Goal: Communication & Community: Ask a question

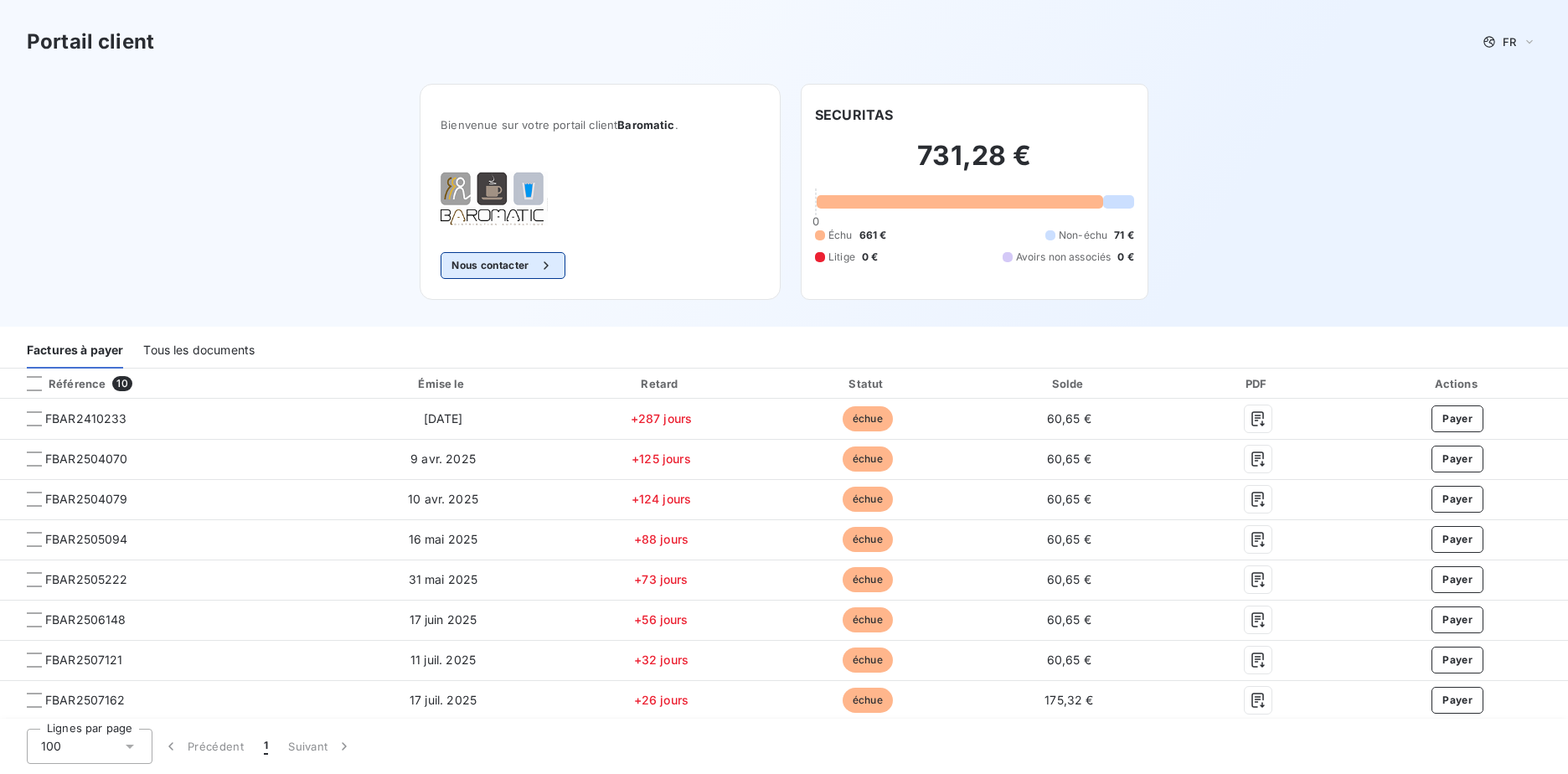
click at [500, 263] on button "Nous contacter" at bounding box center [502, 266] width 124 height 27
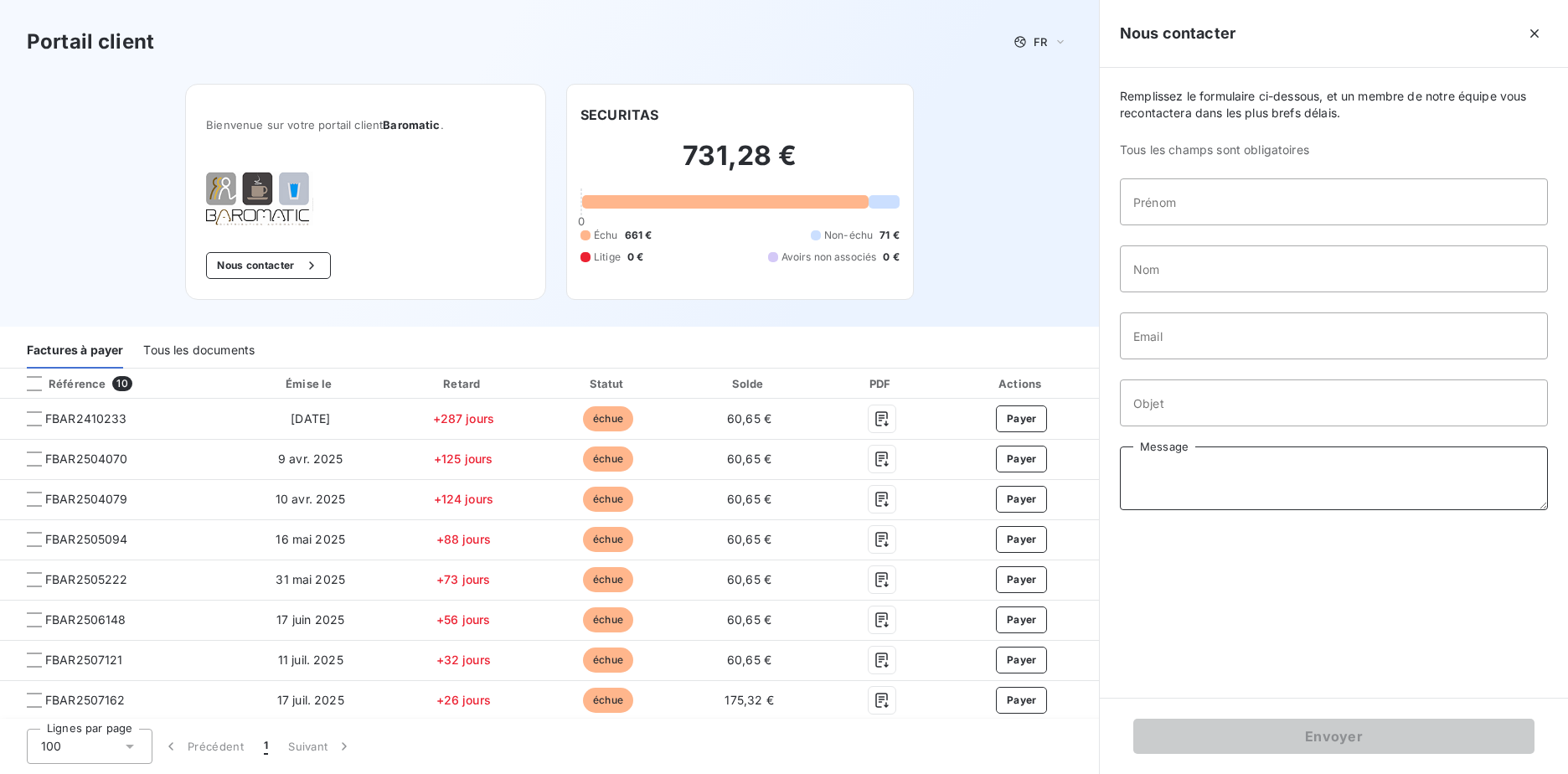
click at [1184, 462] on textarea "Message" at bounding box center [1334, 479] width 428 height 63
paste textarea "FBAR2507162 > payée le [DATE] par un virement de 478.57€ sur le compte [FINANCI…"
type textarea "FBAR2507162 > payée le [DATE] par un virement de 478.57€ sur le compte [FINANCI…"
click at [1178, 201] on input "Prénom" at bounding box center [1334, 201] width 428 height 47
type input "Séverine"
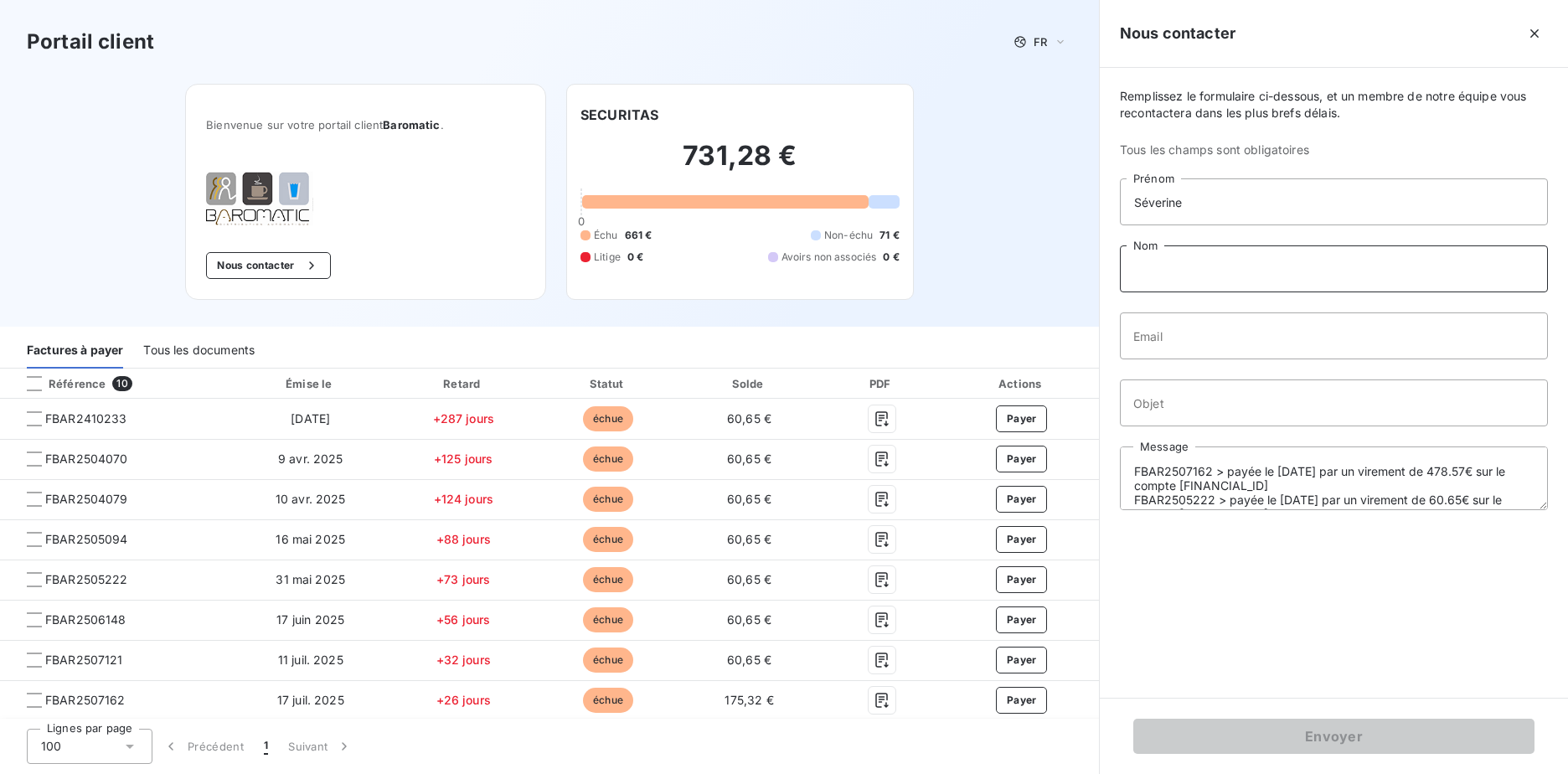
type input "JUSTOM"
type input "[PERSON_NAME][EMAIL_ADDRESS][DOMAIN_NAME]"
click at [1188, 409] on input "Objet" at bounding box center [1334, 403] width 428 height 47
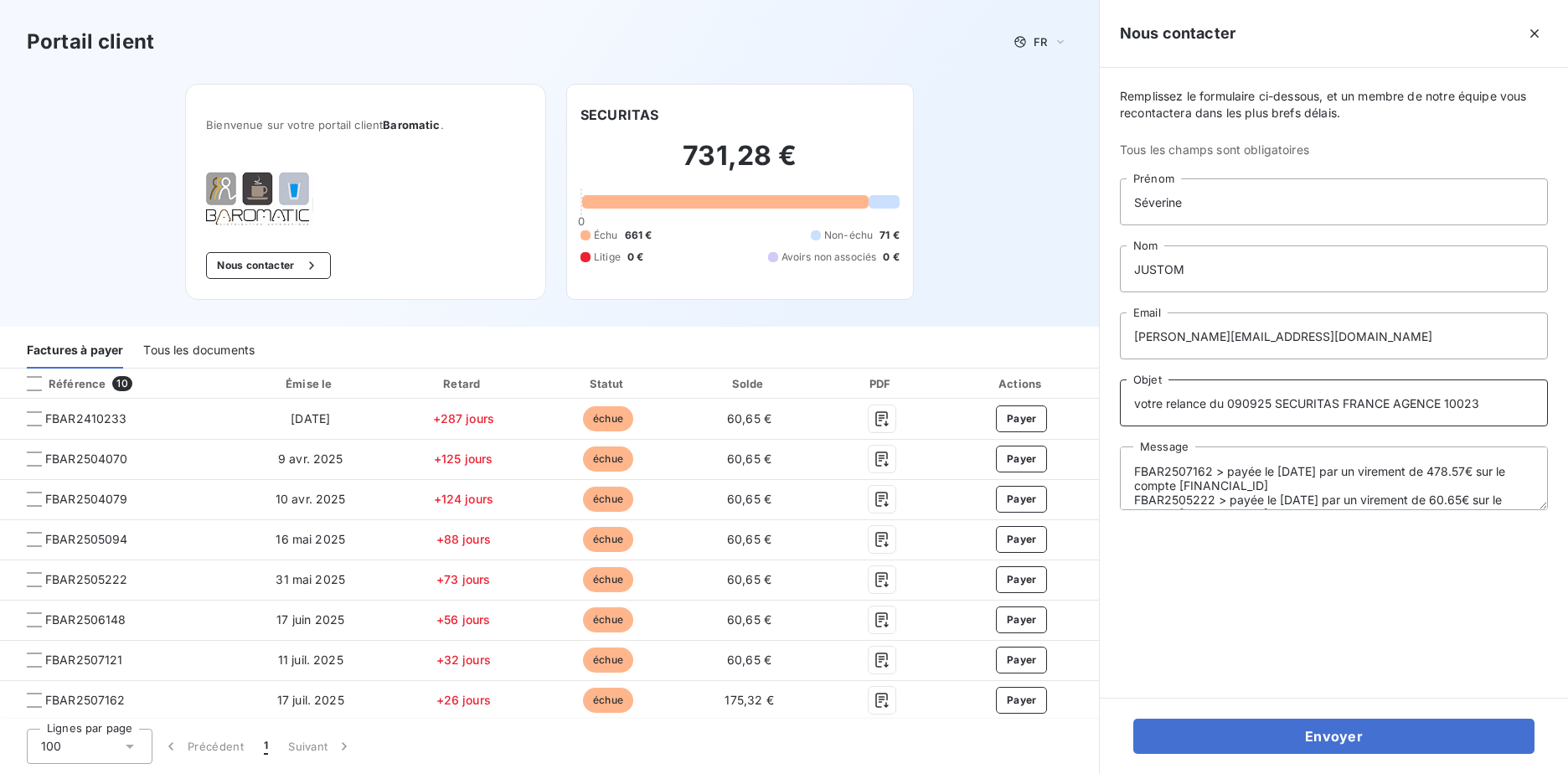
type input "votre relance du 090925 SECURITAS FRANCE AGENCE 10023"
click at [1143, 456] on textarea "FBAR2507162 > payée le [DATE] par un virement de 478.57€ sur le compte [FINANCI…" at bounding box center [1334, 479] width 428 height 63
click at [1453, 480] on textarea "Bonjour, A la suite de votre relance du 090925, merci de prendre compte des pai…" at bounding box center [1334, 479] width 428 height 63
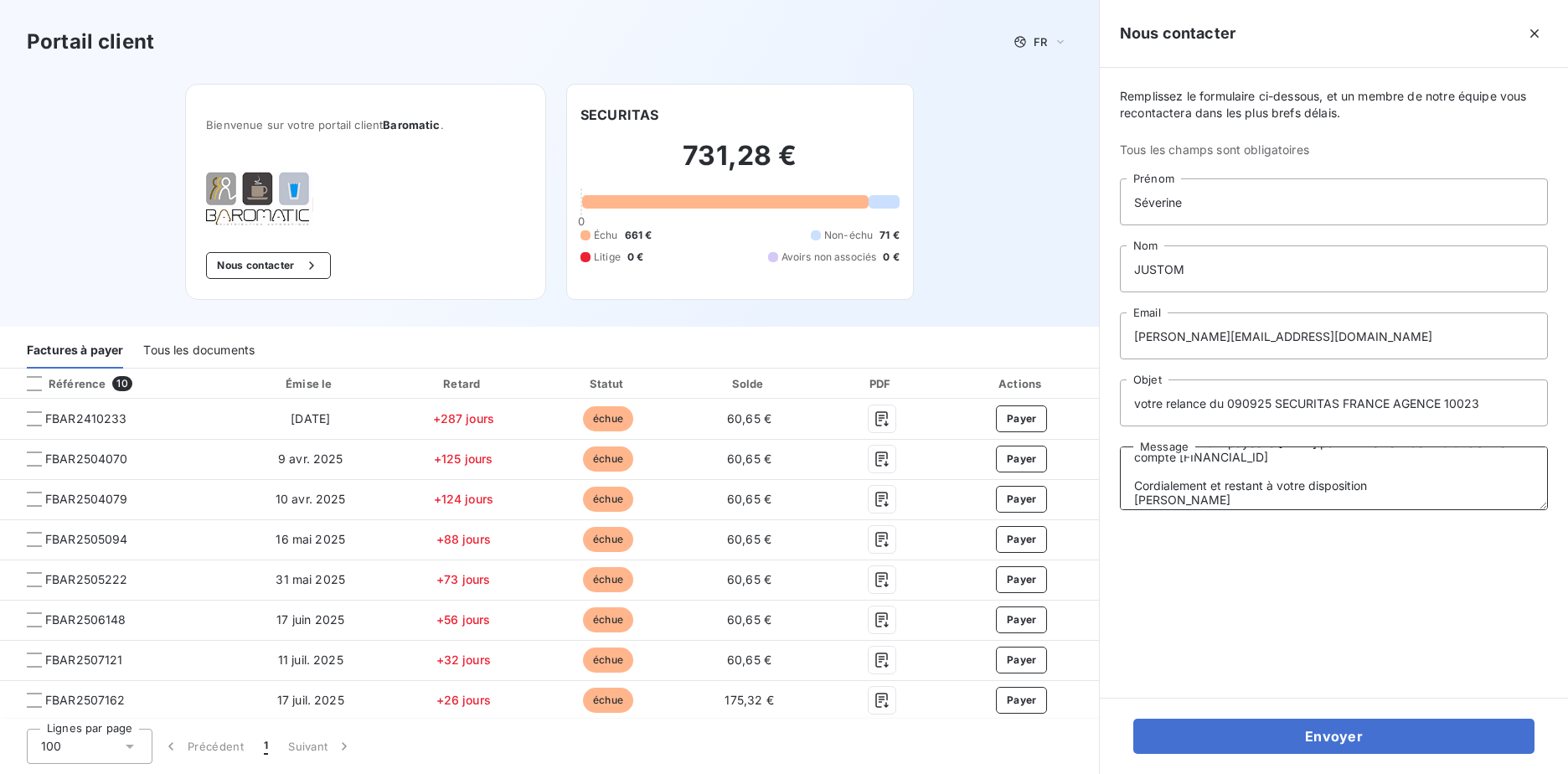
type textarea "Bonjour, A la suite de votre relance du 090925, merci de prendre compte des pai…"
click at [1487, 406] on input "votre relance du 090925 SECURITAS FRANCE AGENCE 10023" at bounding box center [1334, 403] width 428 height 47
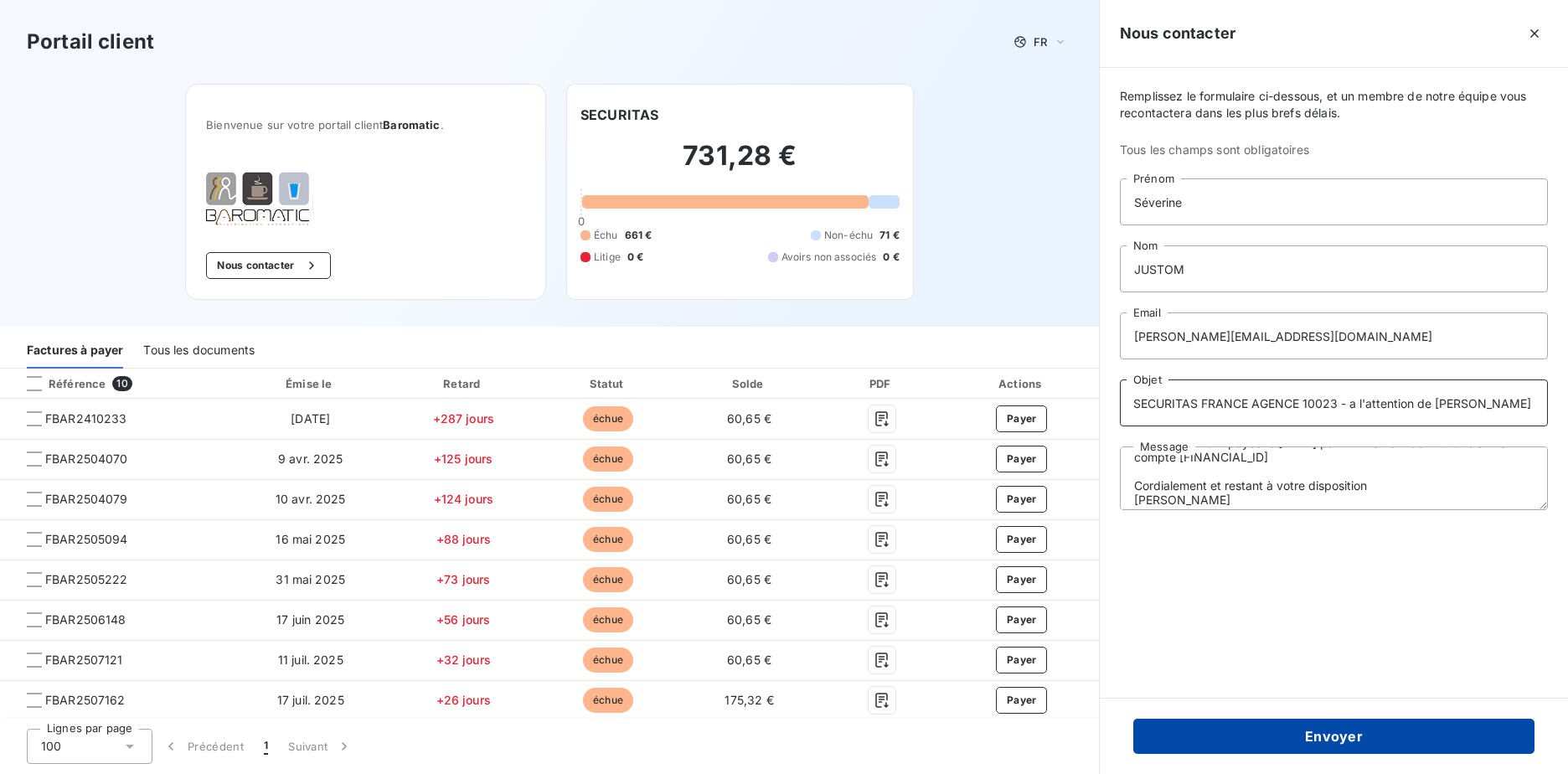
type input "votre relance du 090925 SECURITAS FRANCE AGENCE 10023 - a l'attention de [PERSO…"
click at [1349, 735] on button "Envoyer" at bounding box center [1334, 736] width 401 height 35
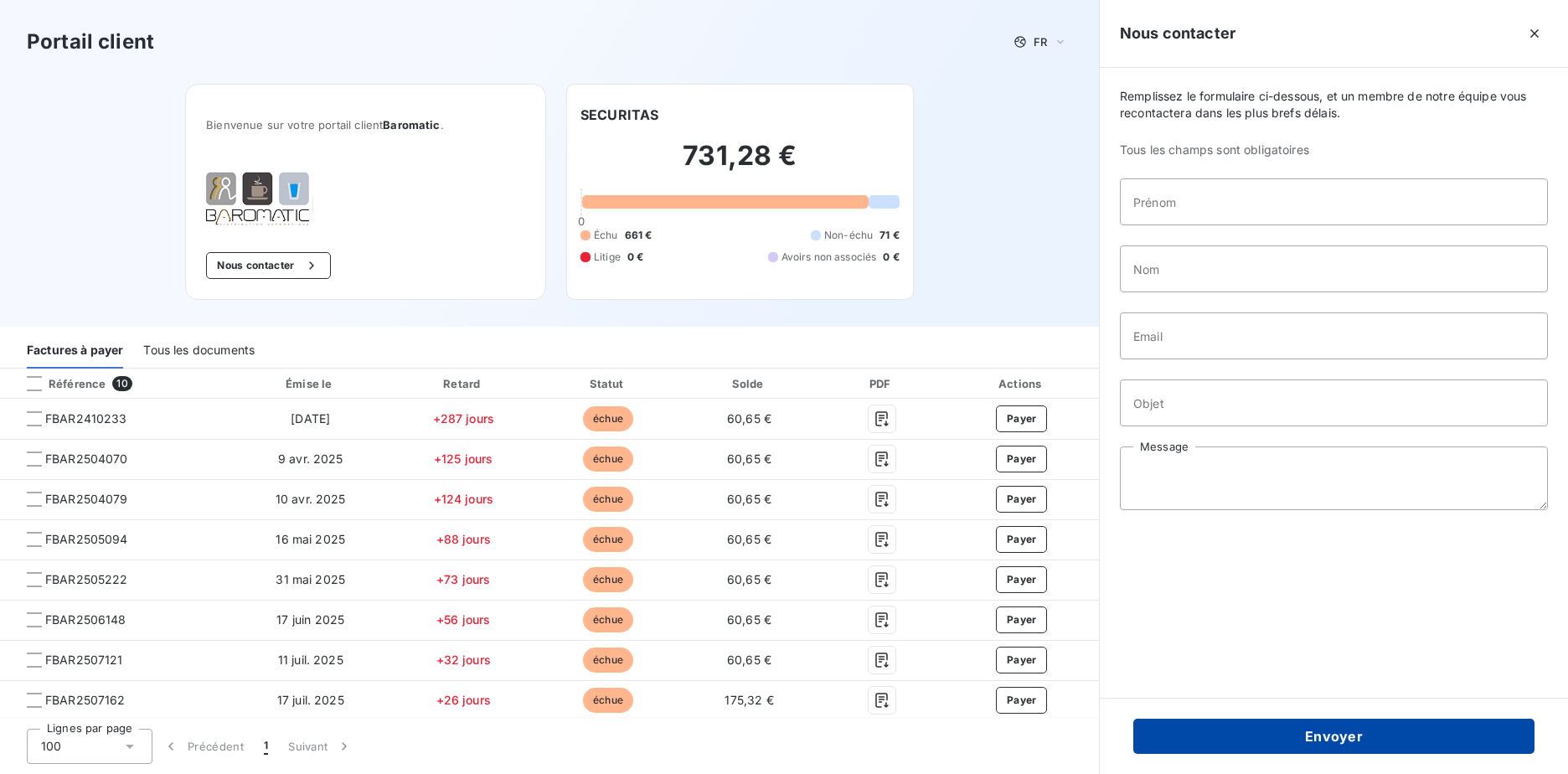
scroll to position [0, 0]
